Goal: Transaction & Acquisition: Download file/media

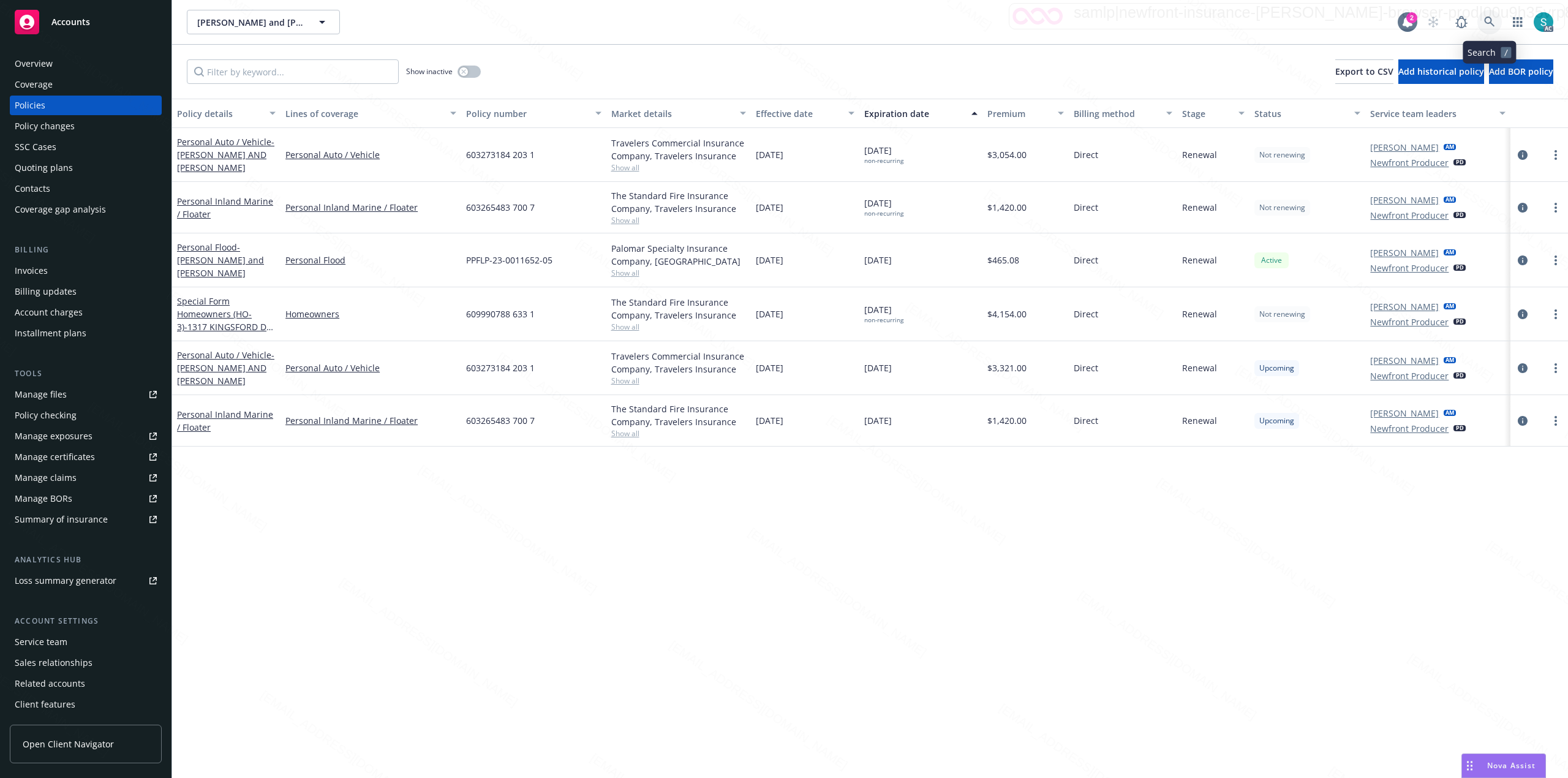
click at [1488, 17] on icon at bounding box center [1489, 22] width 10 height 10
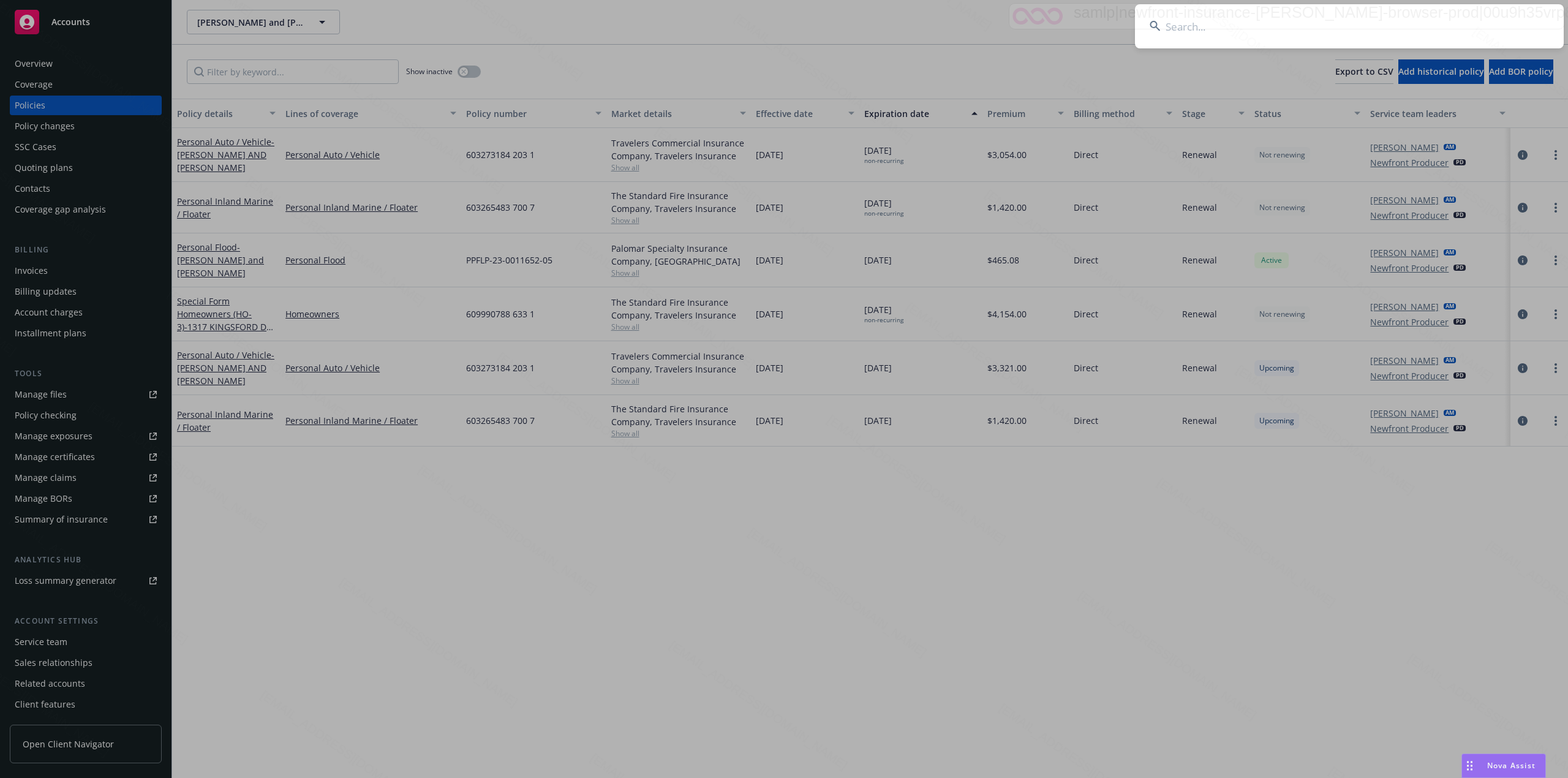
click at [1311, 23] on input at bounding box center [1349, 26] width 429 height 44
type input "[PERSON_NAME]"
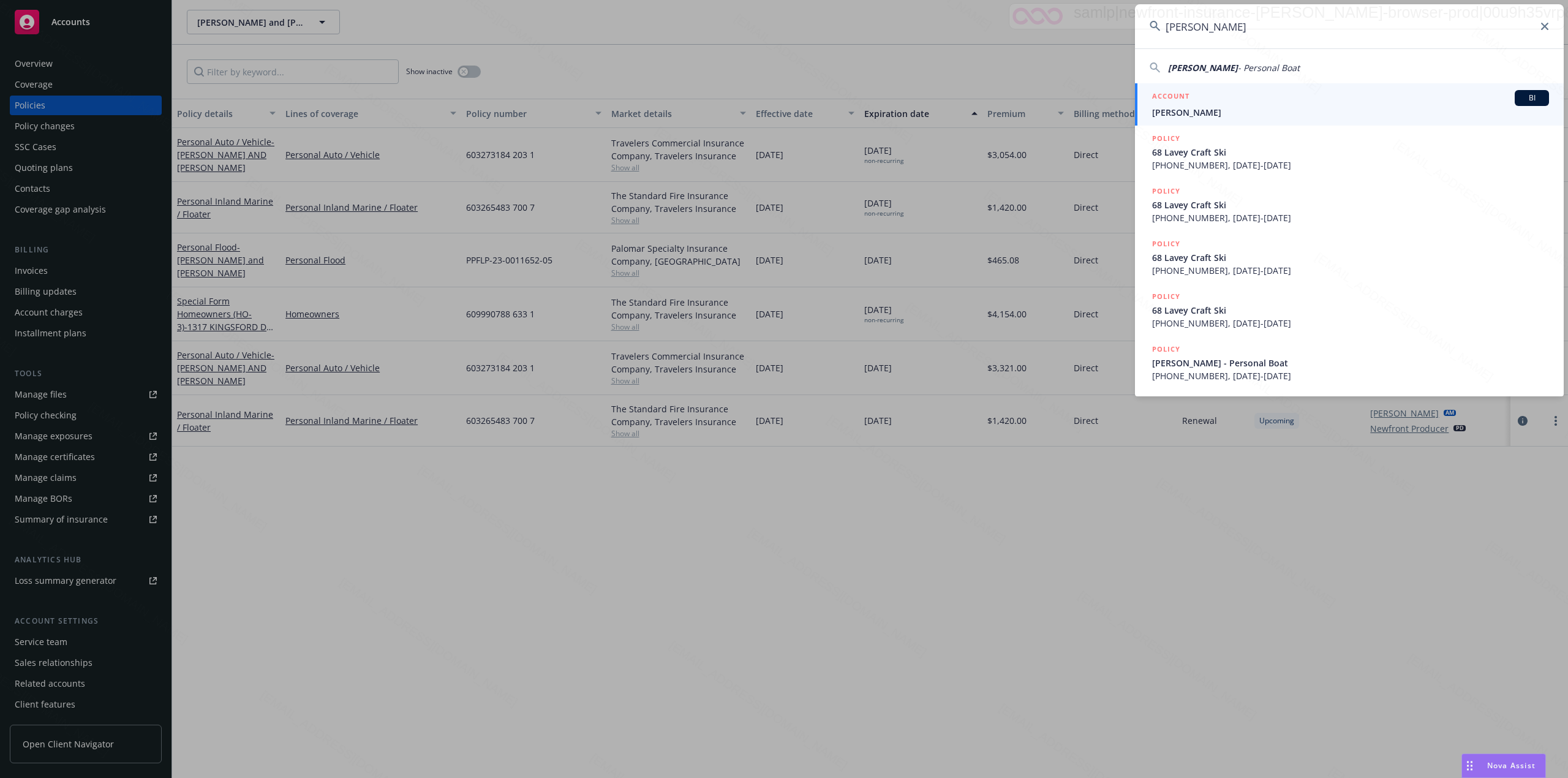
click at [1210, 108] on span "[PERSON_NAME]" at bounding box center [1350, 112] width 397 height 13
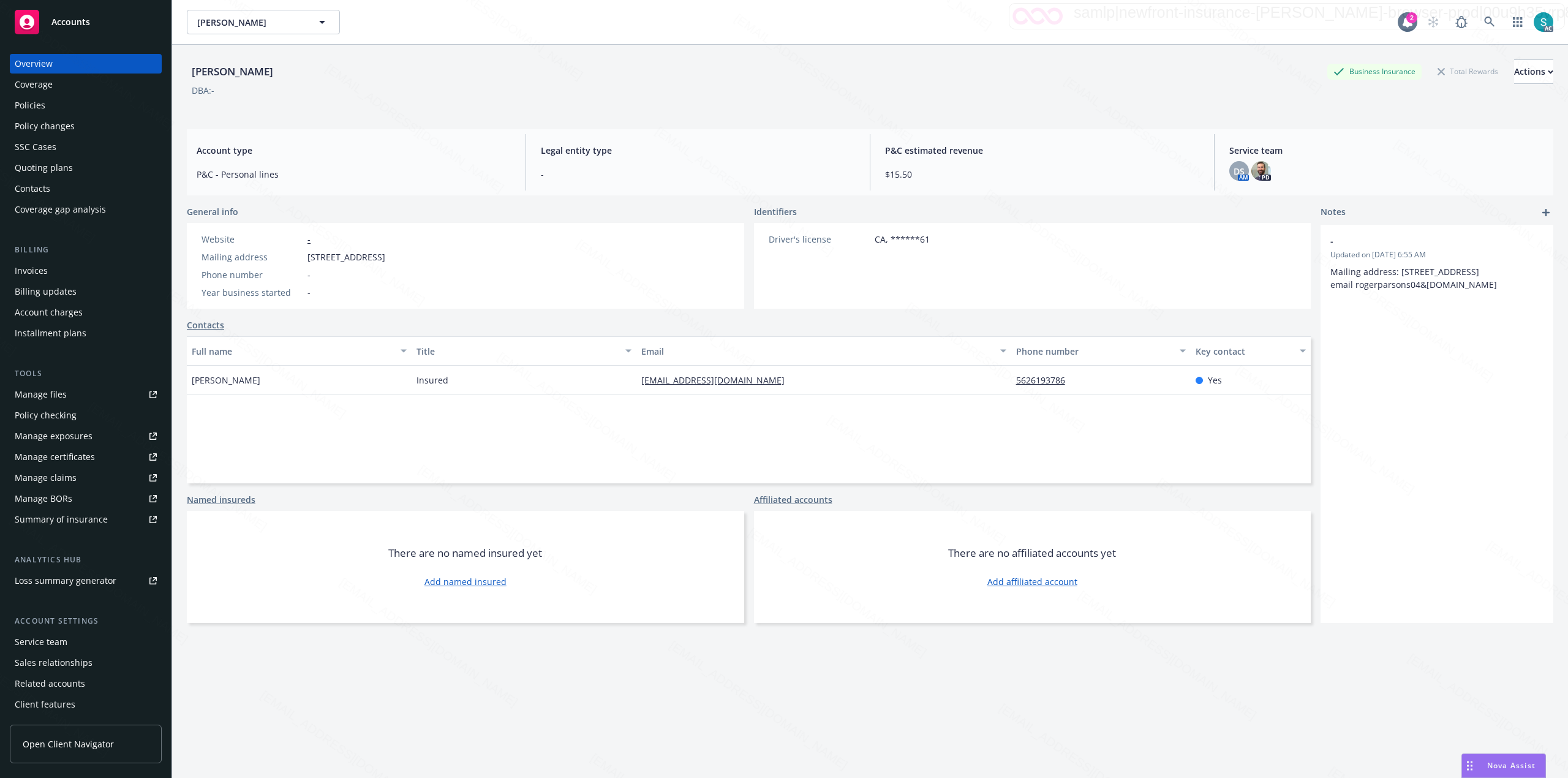
click at [49, 105] on div "Policies" at bounding box center [86, 105] width 142 height 20
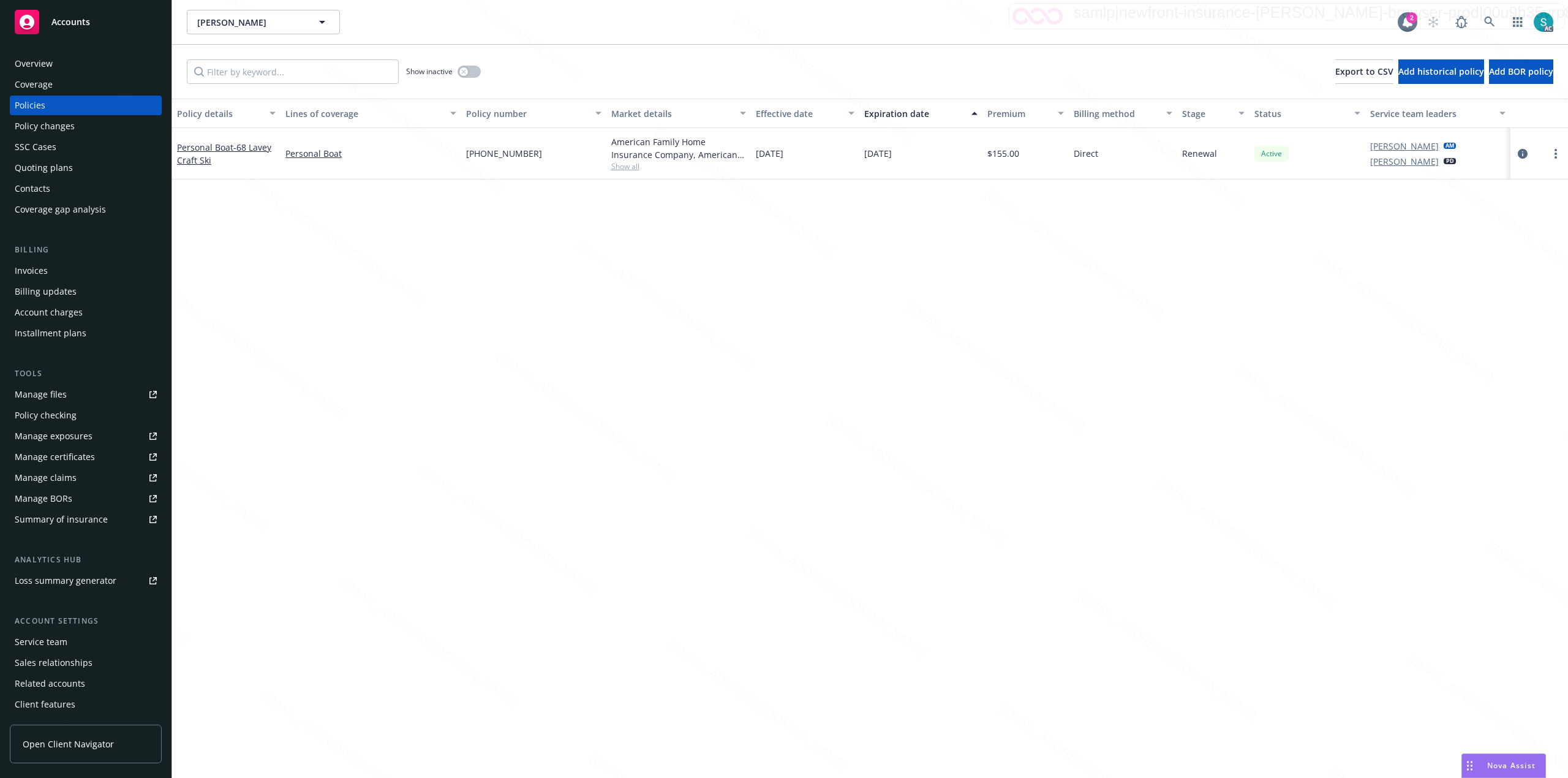
click at [500, 153] on span "[PHONE_NUMBER]" at bounding box center [503, 153] width 76 height 13
copy span "[PHONE_NUMBER]"
click at [1490, 15] on link at bounding box center [1489, 22] width 25 height 25
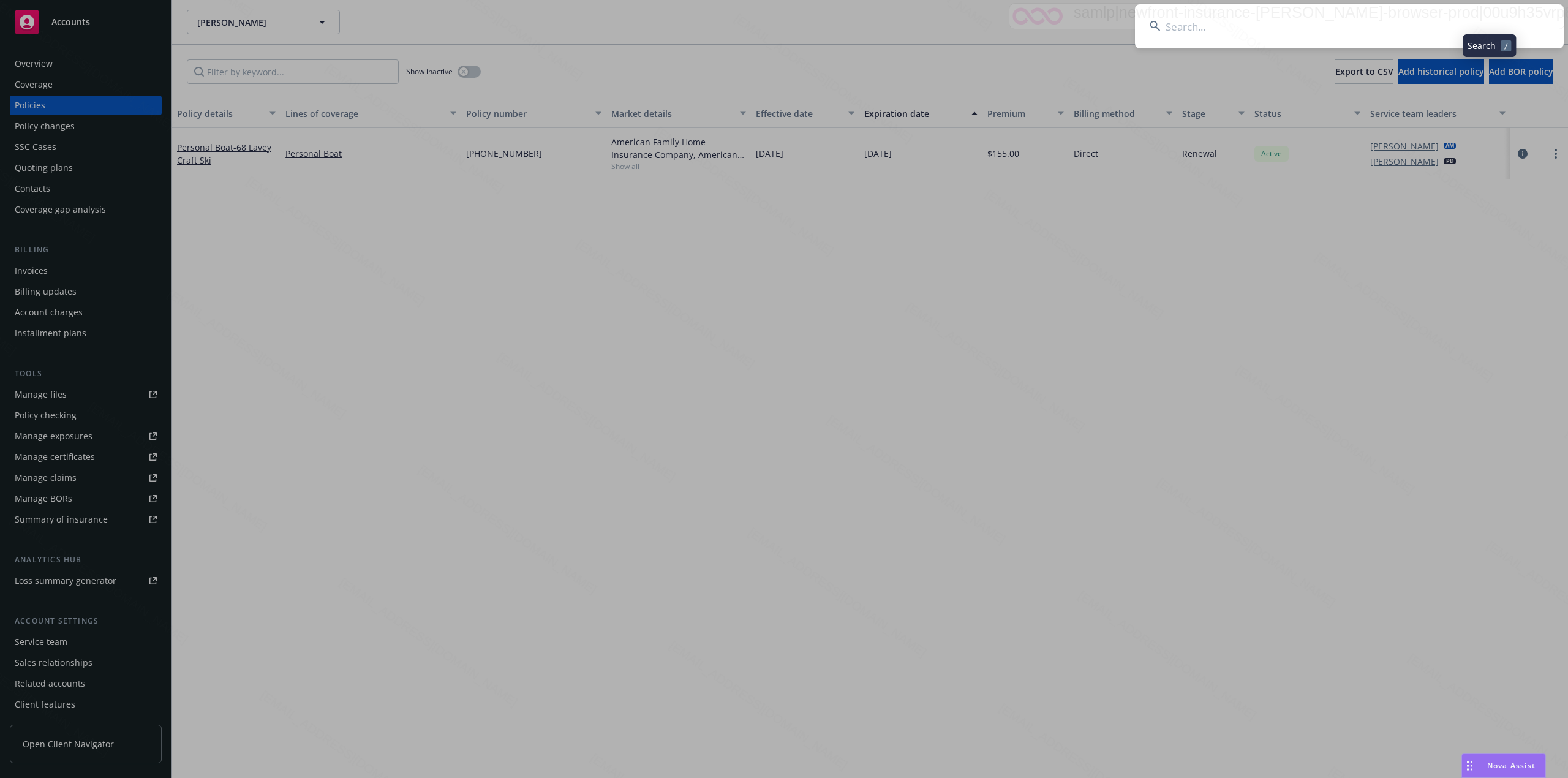
click at [1255, 8] on input at bounding box center [1349, 26] width 429 height 44
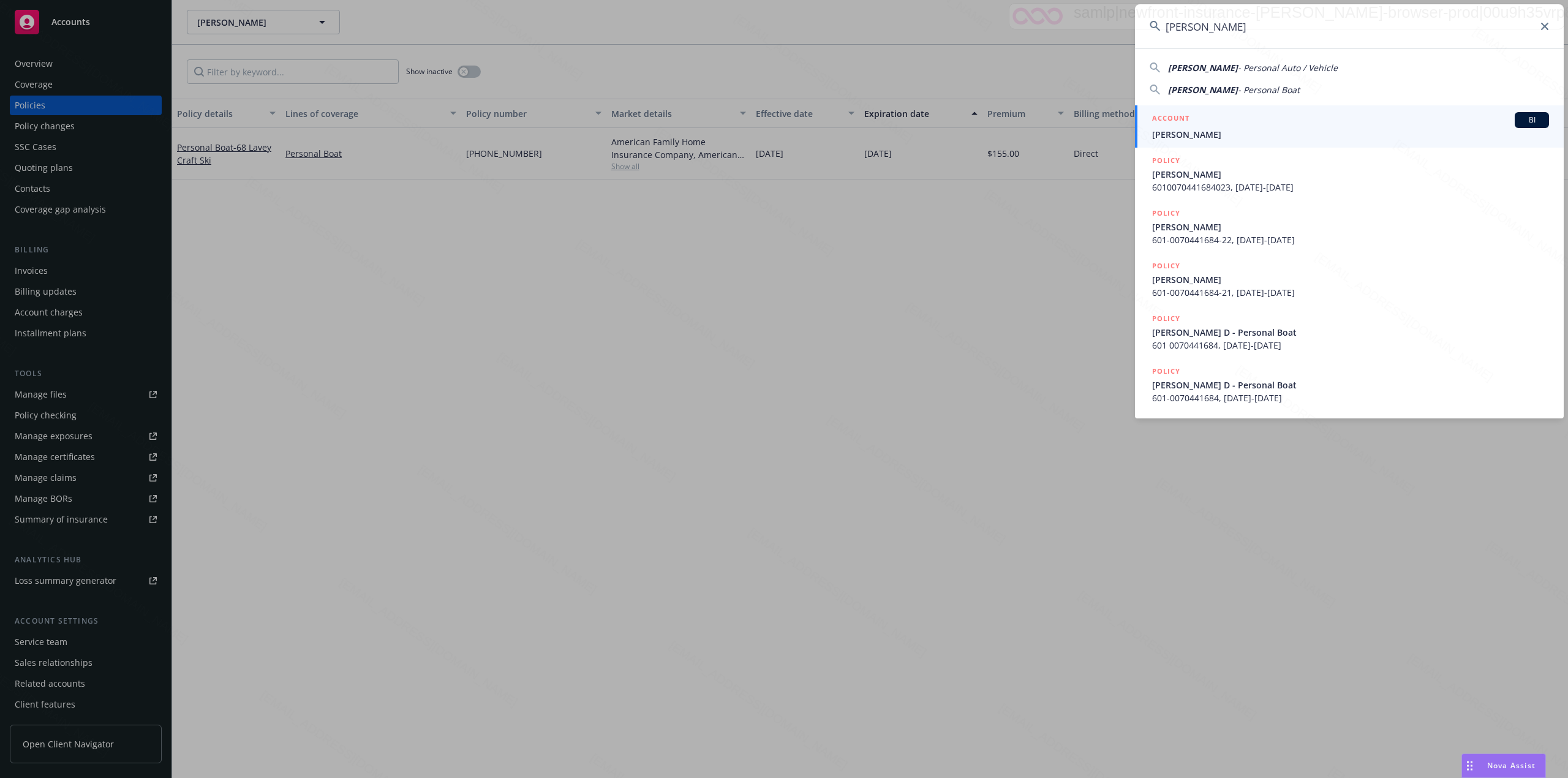
type input "[PERSON_NAME]"
click at [1188, 135] on span "[PERSON_NAME]" at bounding box center [1350, 134] width 397 height 13
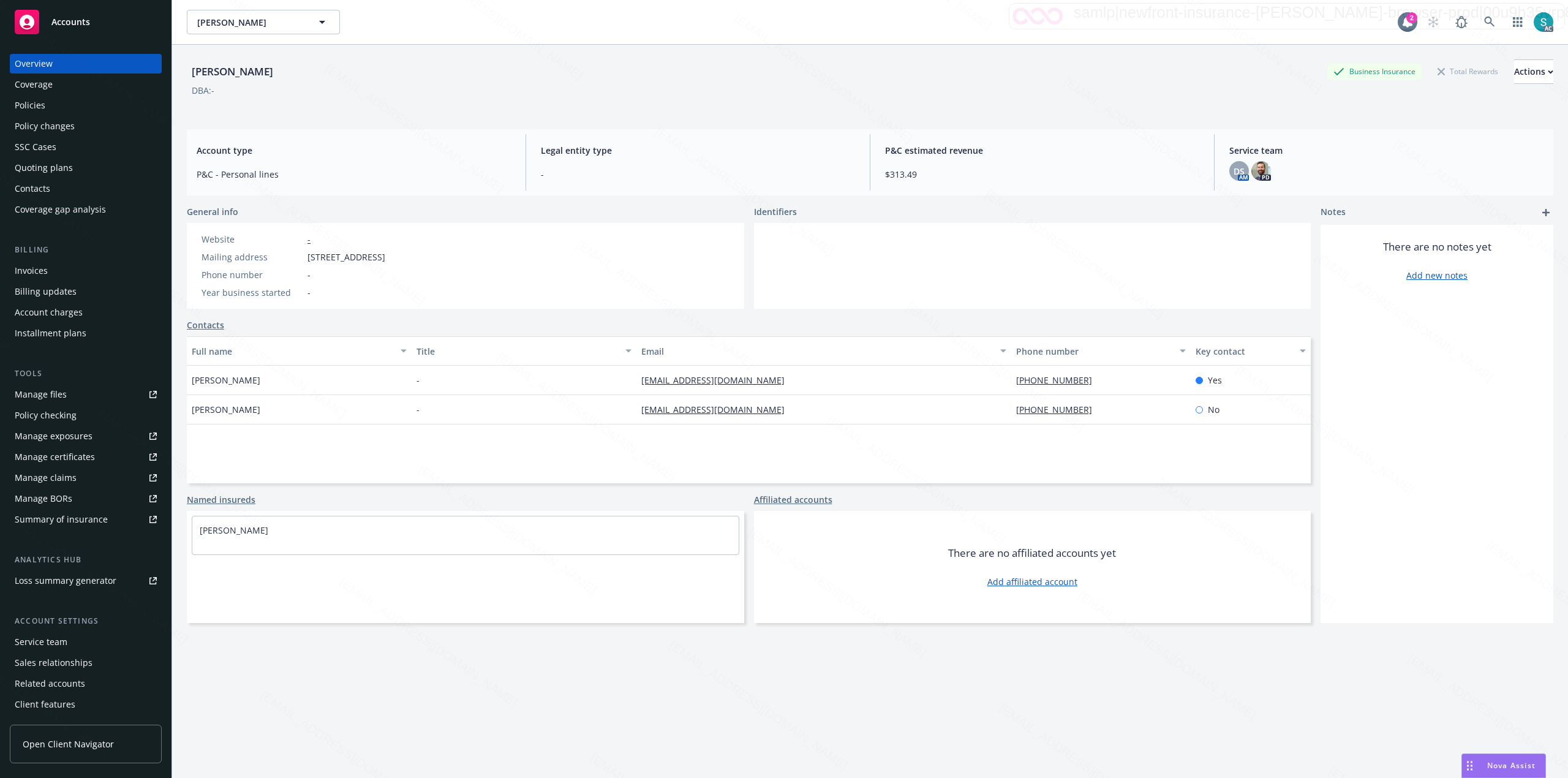
click at [66, 104] on div "Policies" at bounding box center [86, 105] width 142 height 20
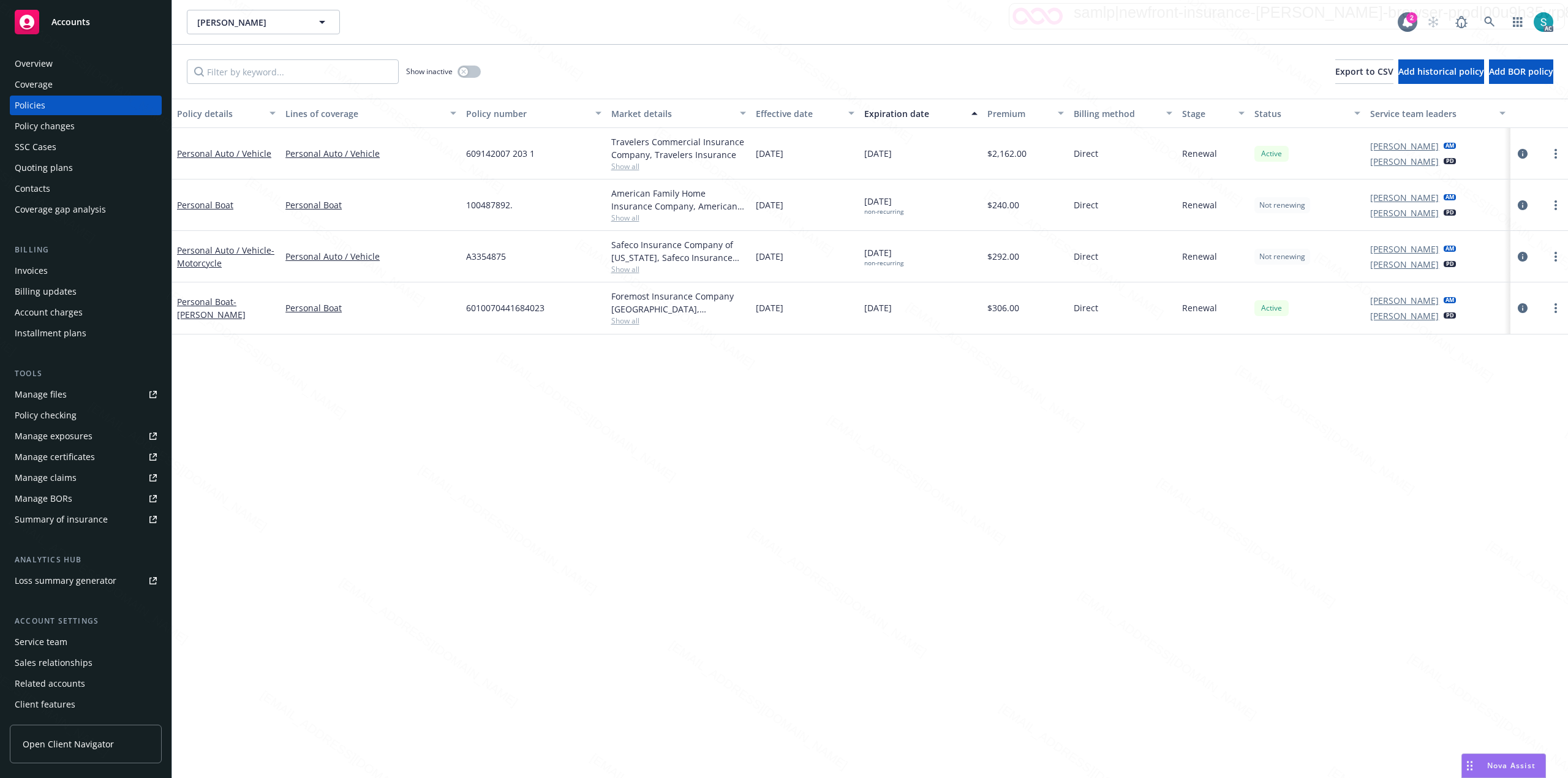
click at [479, 209] on span "100487892." at bounding box center [489, 204] width 47 height 13
copy span "100487892"
click at [483, 214] on div "100487892." at bounding box center [533, 206] width 145 height 52
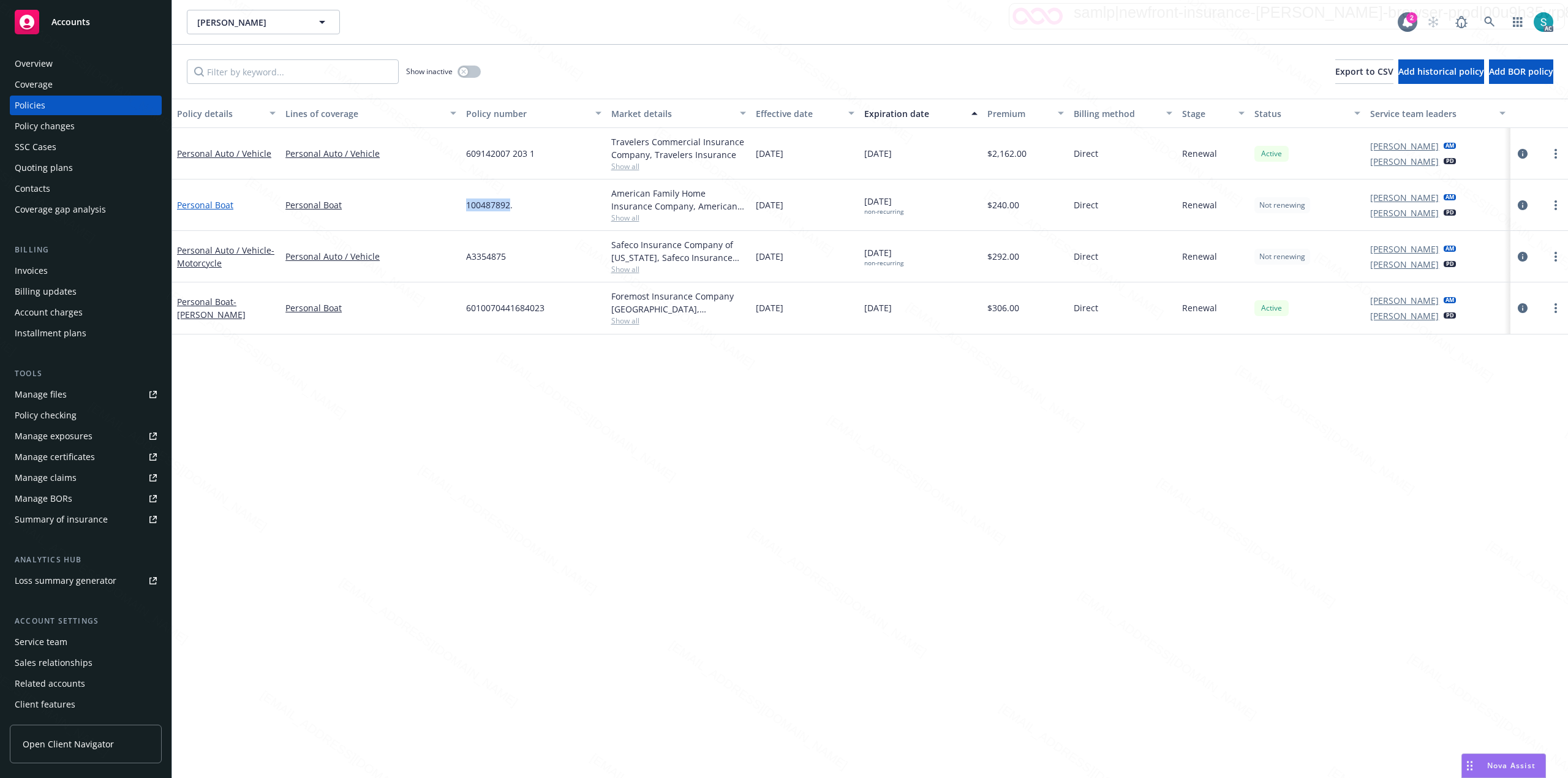
click at [204, 204] on link "Personal Boat" at bounding box center [206, 204] width 57 height 12
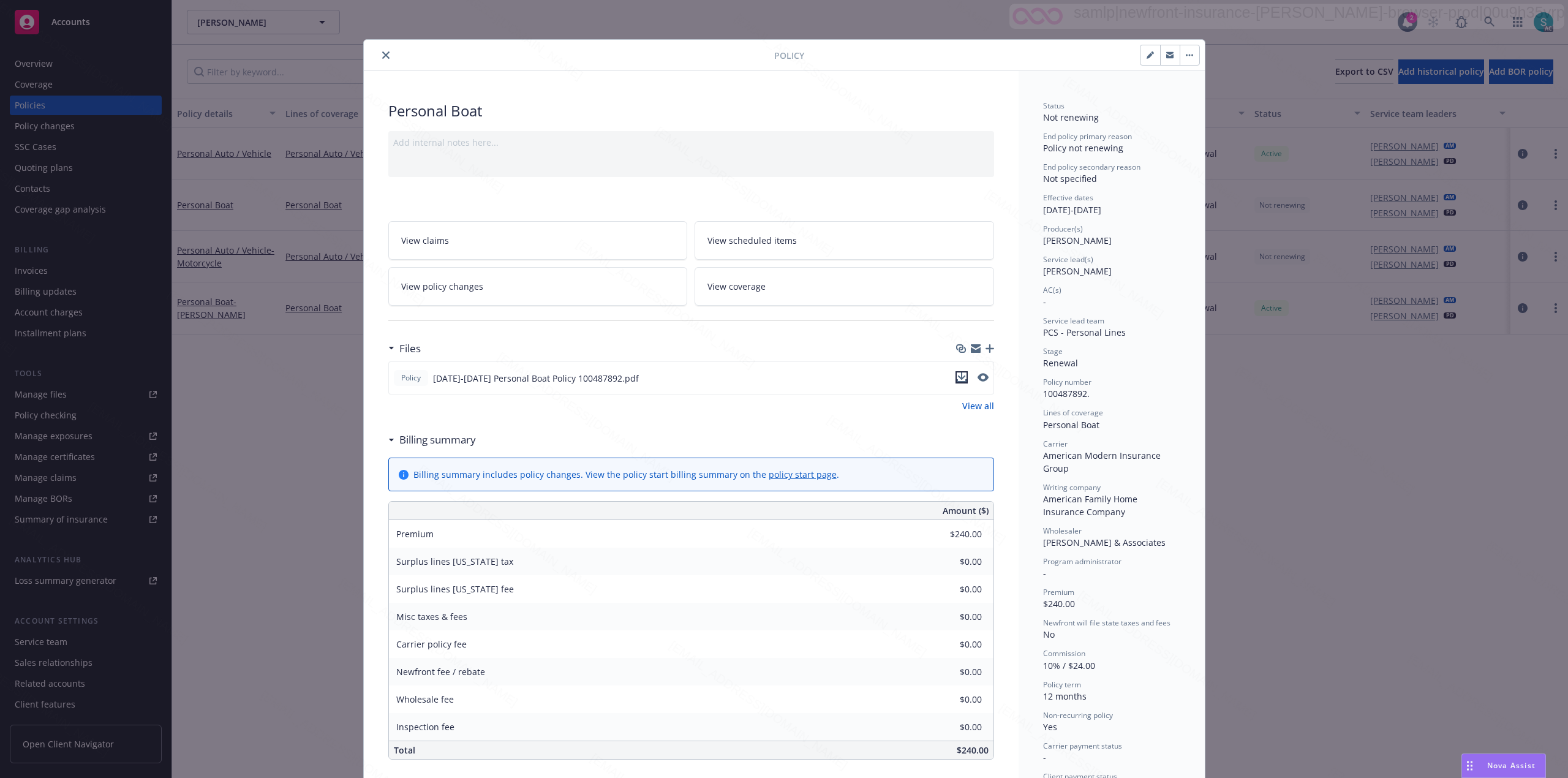
click at [958, 378] on icon "download file" at bounding box center [961, 377] width 10 height 10
click at [47, 60] on div "Policy Personal Boat Add internal notes here... View claims View scheduled item…" at bounding box center [784, 389] width 1568 height 778
click at [380, 50] on button "close" at bounding box center [386, 55] width 15 height 15
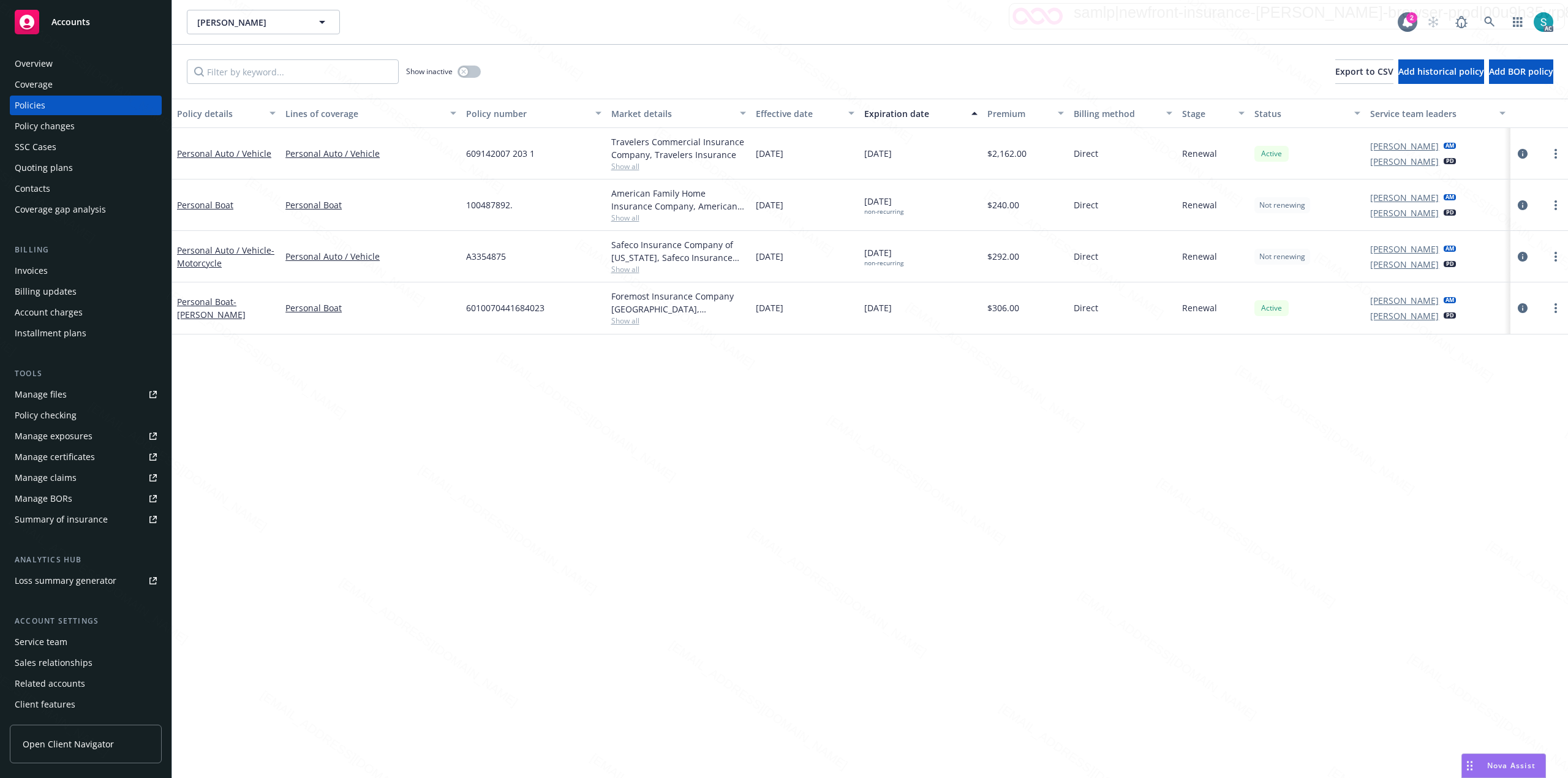
click at [76, 69] on div "Overview" at bounding box center [86, 64] width 142 height 20
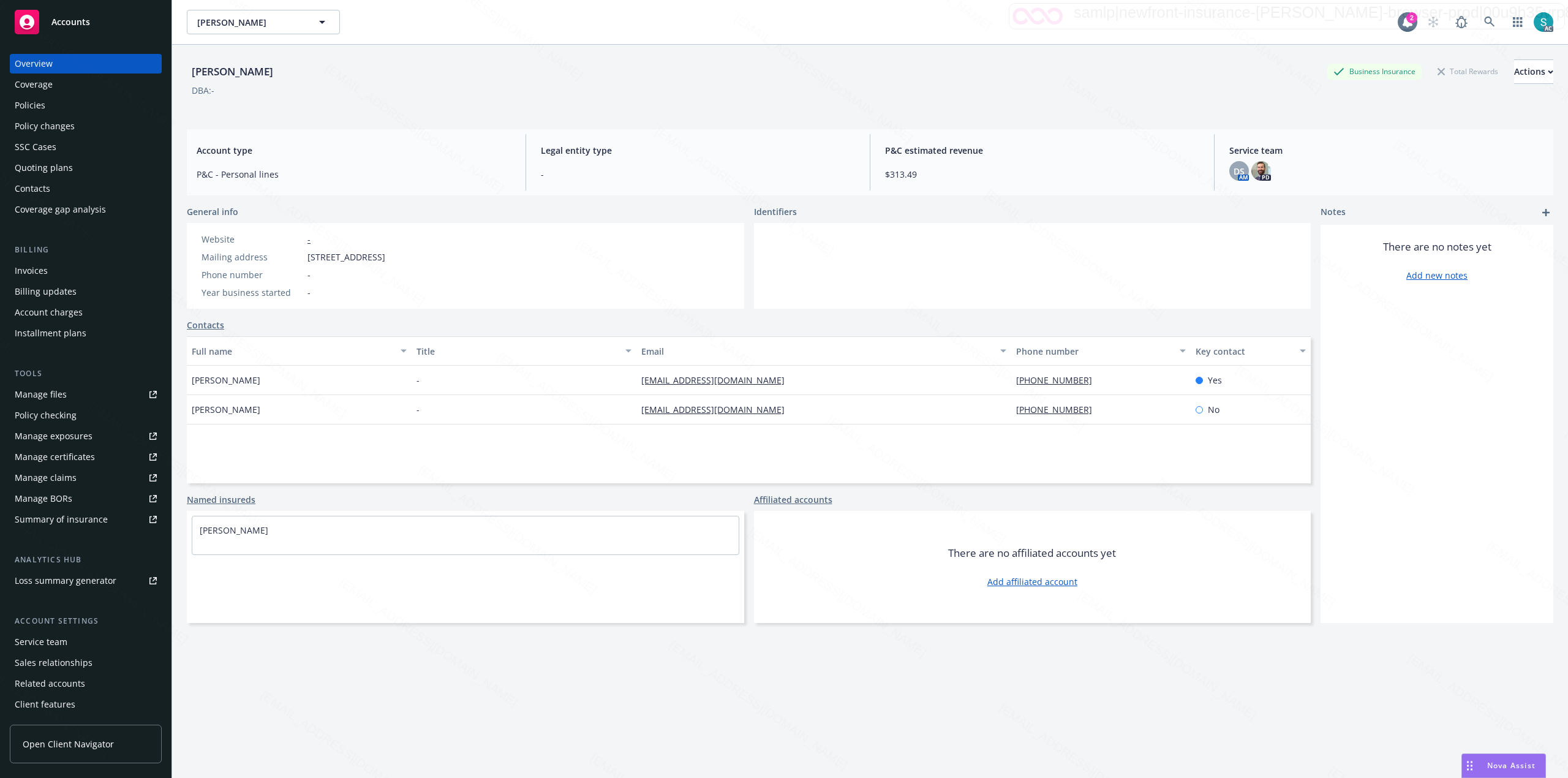
click at [198, 69] on div "[PERSON_NAME]" at bounding box center [233, 71] width 91 height 16
copy div "[PERSON_NAME]"
